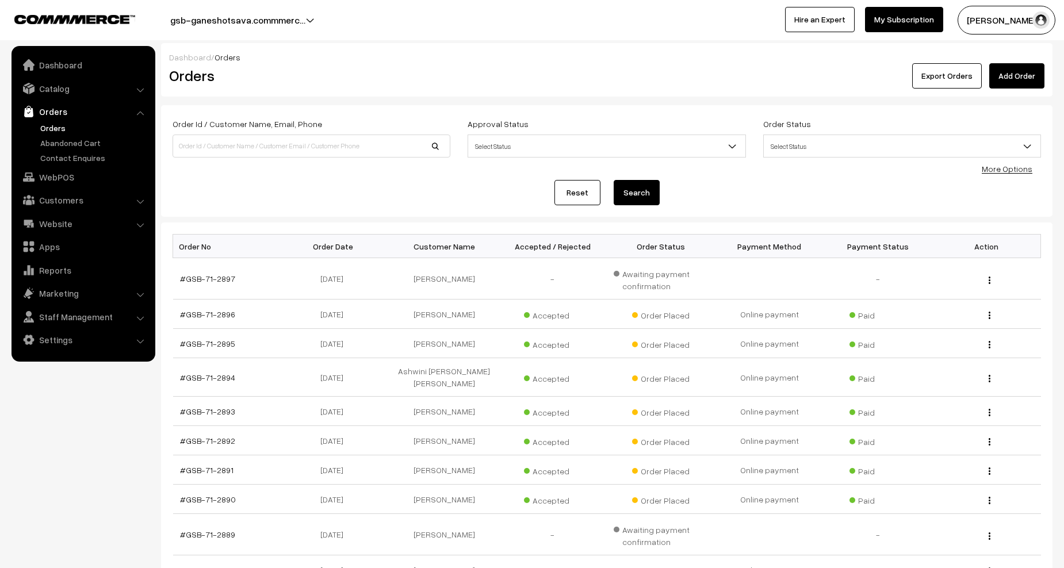
click at [56, 124] on link "Orders" at bounding box center [94, 128] width 114 height 12
click at [54, 129] on link "Orders" at bounding box center [94, 128] width 114 height 12
